Goal: Find specific page/section: Find specific page/section

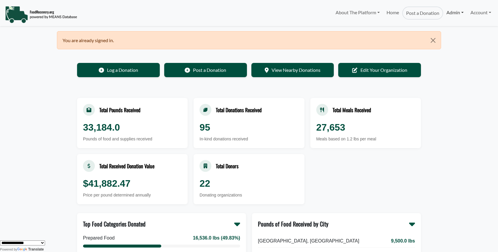
click at [459, 17] on link "Admin" at bounding box center [455, 13] width 24 height 12
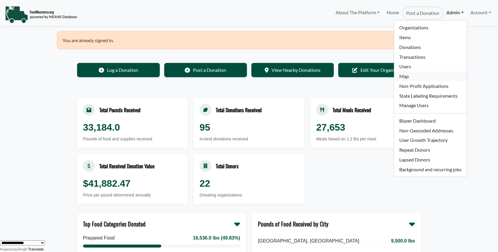
click at [404, 74] on link "Map" at bounding box center [430, 76] width 73 height 10
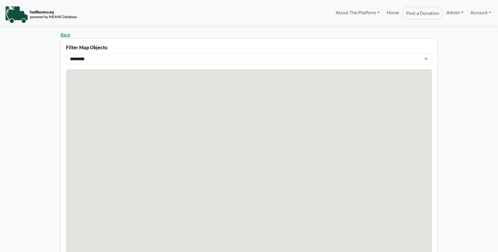
select select "Language Translate Widget"
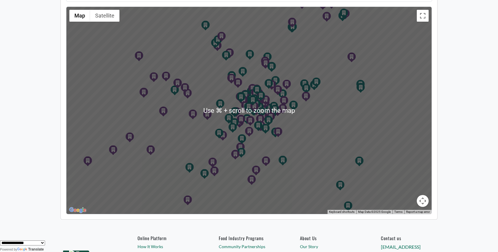
scroll to position [46, 0]
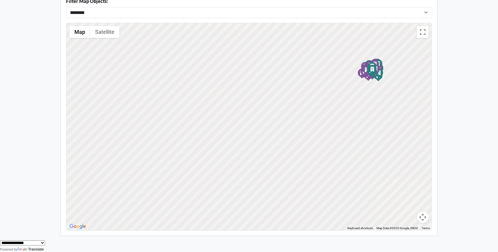
drag, startPoint x: 231, startPoint y: 177, endPoint x: 309, endPoint y: 119, distance: 97.3
click at [307, 121] on div "To activate drag with keyboard, press Alt + Enter. Once in keyboard drag state,…" at bounding box center [248, 126] width 365 height 207
drag, startPoint x: 260, startPoint y: 130, endPoint x: 250, endPoint y: 157, distance: 28.2
click at [250, 156] on div "To activate drag with keyboard, press Alt + Enter. Once in keyboard drag state,…" at bounding box center [248, 126] width 365 height 207
drag, startPoint x: 208, startPoint y: 145, endPoint x: 262, endPoint y: 117, distance: 60.4
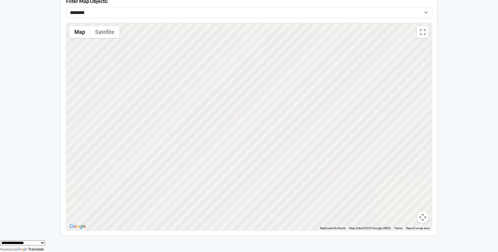
click at [262, 117] on div at bounding box center [248, 126] width 365 height 207
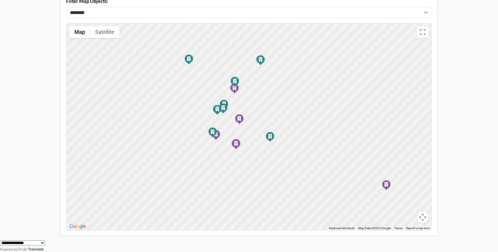
drag, startPoint x: 198, startPoint y: 97, endPoint x: 259, endPoint y: 150, distance: 80.9
click at [259, 150] on div "To activate drag with keyboard, press Alt + Enter. Once in keyboard drag state,…" at bounding box center [248, 126] width 365 height 207
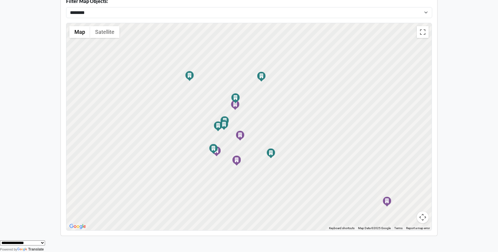
click at [242, 135] on div "Casa Marianella Casa Marianella" at bounding box center [240, 134] width 8 height 8
click at [238, 131] on link "Casa [PERSON_NAME]" at bounding box center [239, 131] width 47 height 6
click at [218, 153] on div "Keep Austin Fed Keep Austin Fed" at bounding box center [216, 150] width 8 height 8
click at [236, 105] on icon "AIDS Services of Austin (dba) Vivent Health" at bounding box center [235, 104] width 4 height 5
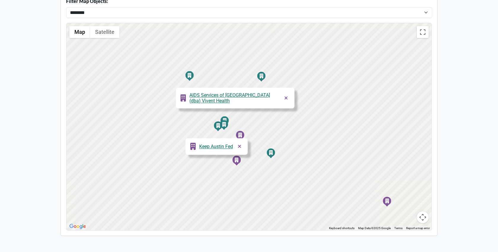
click at [237, 161] on icon "Central Texas Food Bank" at bounding box center [237, 159] width 4 height 5
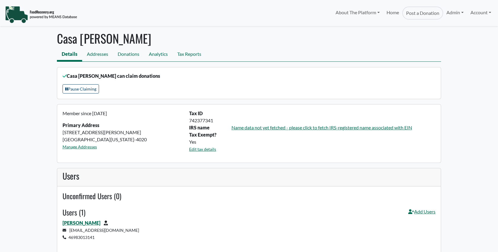
select select "Language Translate Widget"
